Goal: Task Accomplishment & Management: Use online tool/utility

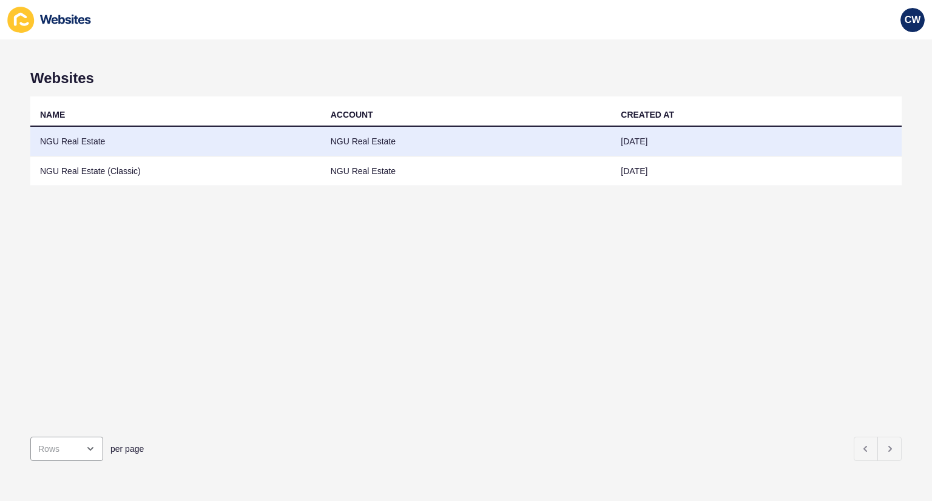
click at [198, 143] on td "NGU Real Estate" at bounding box center [175, 142] width 291 height 30
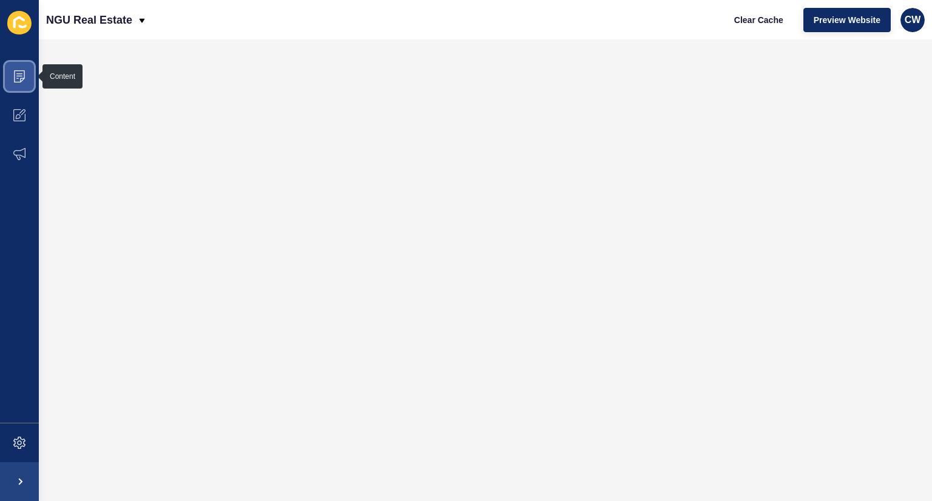
click at [18, 76] on icon at bounding box center [19, 76] width 6 height 1
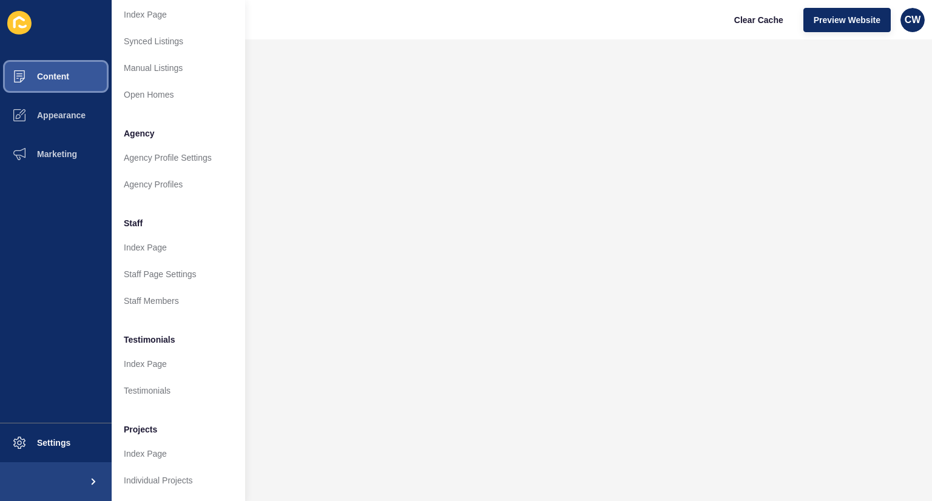
scroll to position [219, 1]
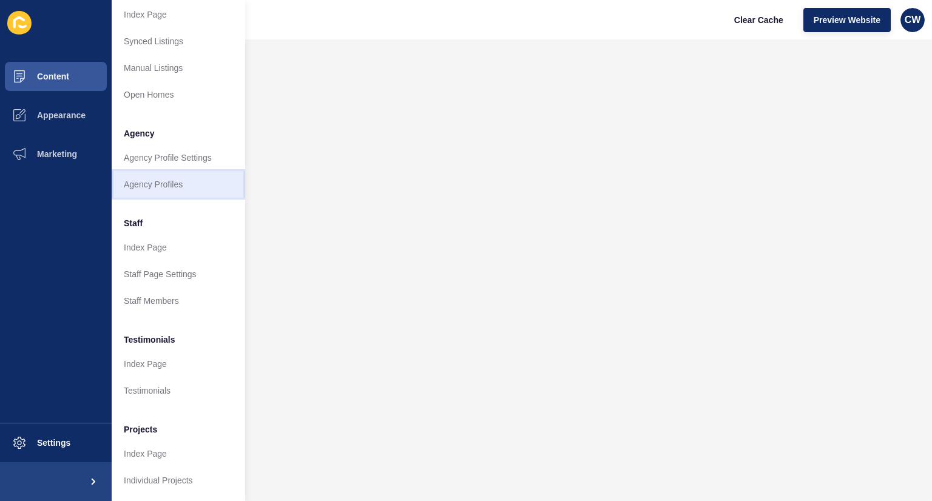
click at [177, 178] on link "Agency Profiles" at bounding box center [179, 184] width 134 height 27
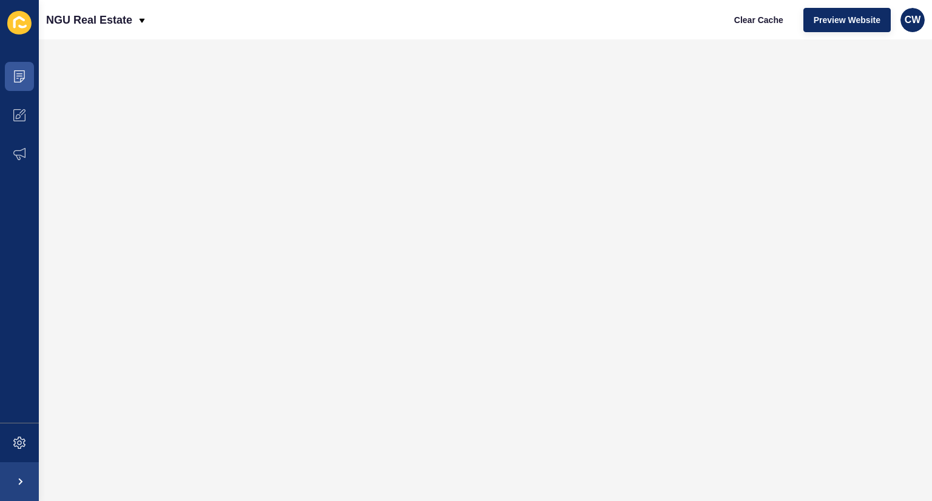
click at [758, 7] on div "Clear Cache Preview Website CW" at bounding box center [824, 20] width 211 height 34
click at [755, 10] on button "Clear Cache" at bounding box center [759, 20] width 70 height 24
click at [838, 16] on span "Preview Website" at bounding box center [847, 20] width 67 height 12
click at [767, 20] on span "Clear Cache" at bounding box center [758, 20] width 49 height 12
